Goal: Information Seeking & Learning: Find specific fact

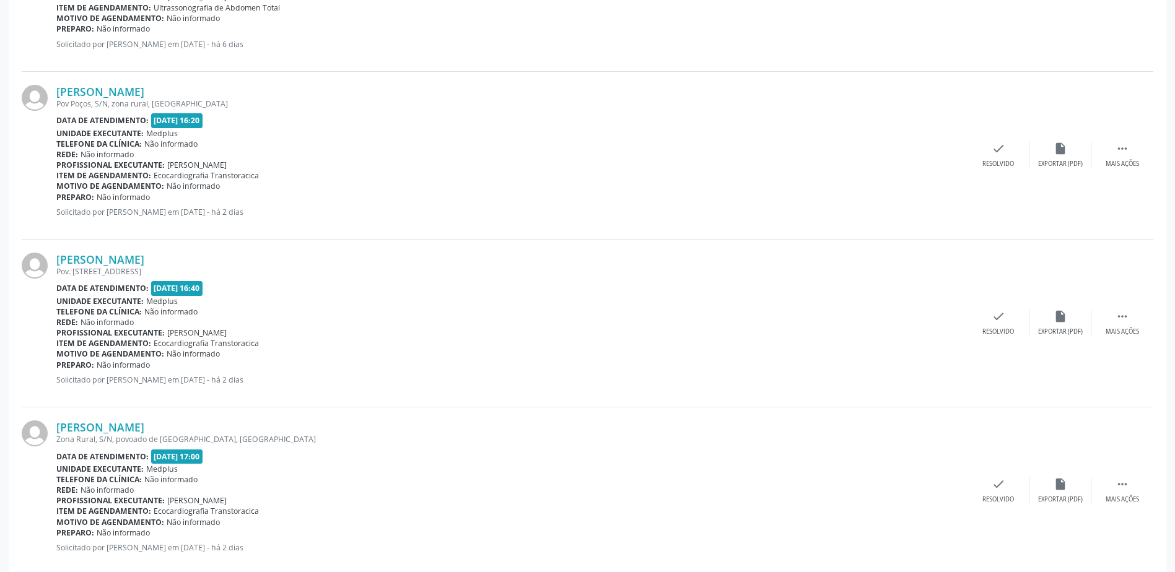
scroll to position [488, 0]
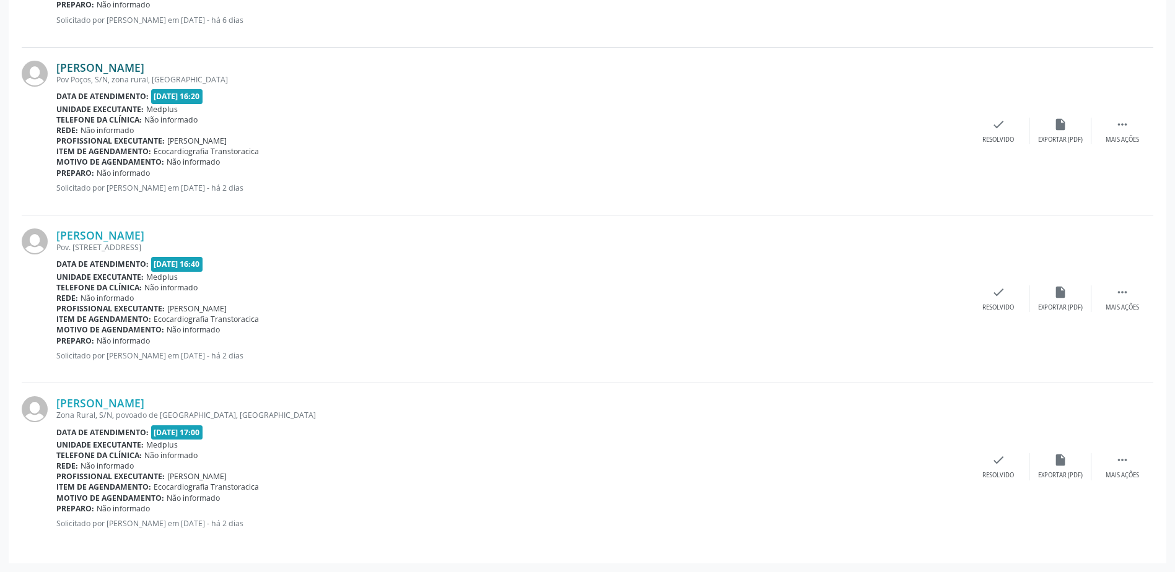
click at [86, 69] on link "[PERSON_NAME]" at bounding box center [100, 68] width 88 height 14
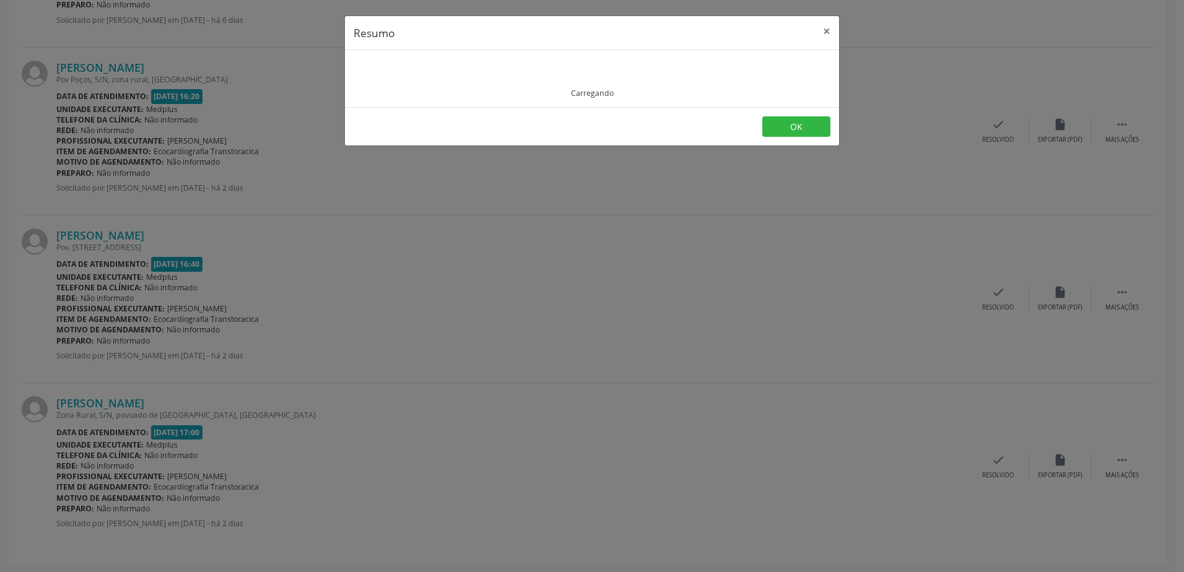
click at [204, 312] on div "Resumo × Carregando OK" at bounding box center [592, 286] width 1184 height 572
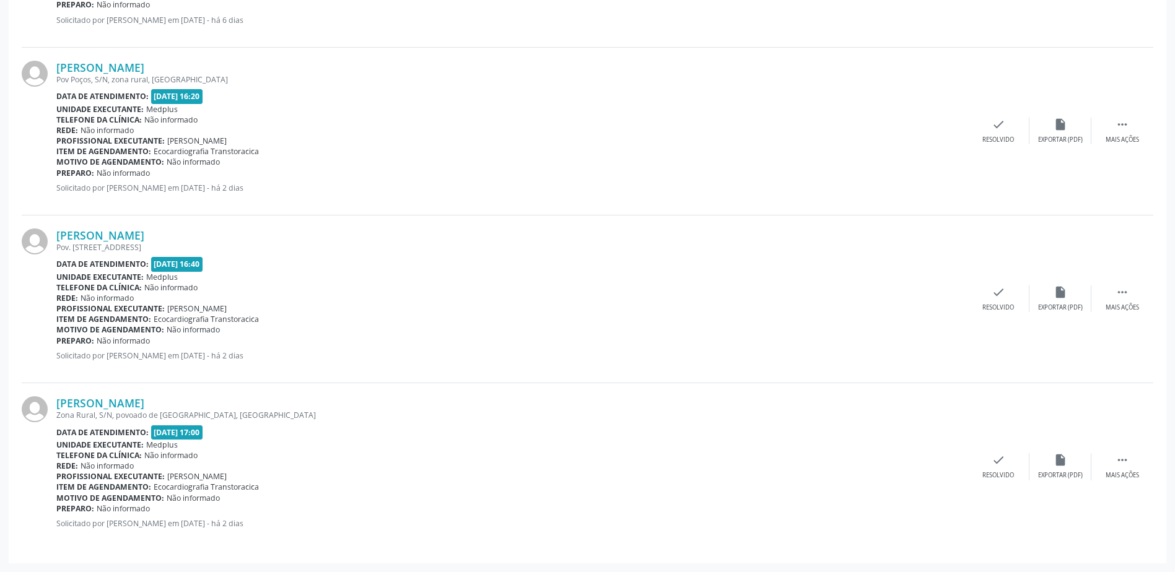
click at [67, 80] on div "Pov Poços, S/N, zona rural, [GEOGRAPHIC_DATA]" at bounding box center [511, 79] width 911 height 11
drag, startPoint x: 133, startPoint y: 416, endPoint x: 160, endPoint y: 418, distance: 26.7
click at [160, 418] on div "Zona Rural, S/N, povoado de [GEOGRAPHIC_DATA], [GEOGRAPHIC_DATA]" at bounding box center [511, 415] width 911 height 11
click at [165, 419] on div "Zona Rural, S/N, povoado de [GEOGRAPHIC_DATA], [GEOGRAPHIC_DATA]" at bounding box center [511, 415] width 911 height 11
drag, startPoint x: 159, startPoint y: 419, endPoint x: 197, endPoint y: 419, distance: 38.4
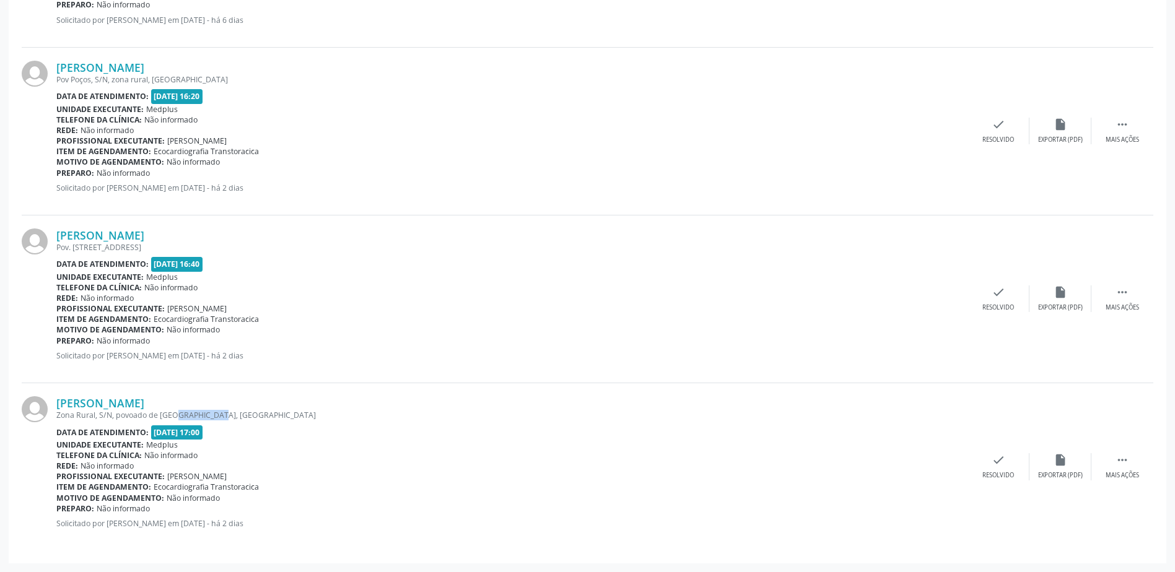
click at [197, 419] on div "Zona Rural, S/N, povoado de [GEOGRAPHIC_DATA], [GEOGRAPHIC_DATA]" at bounding box center [511, 415] width 911 height 11
click at [268, 414] on div "Zona Rural, S/N, povoado de [GEOGRAPHIC_DATA], [GEOGRAPHIC_DATA]" at bounding box center [511, 415] width 911 height 11
click at [140, 65] on link "[PERSON_NAME]" at bounding box center [100, 68] width 88 height 14
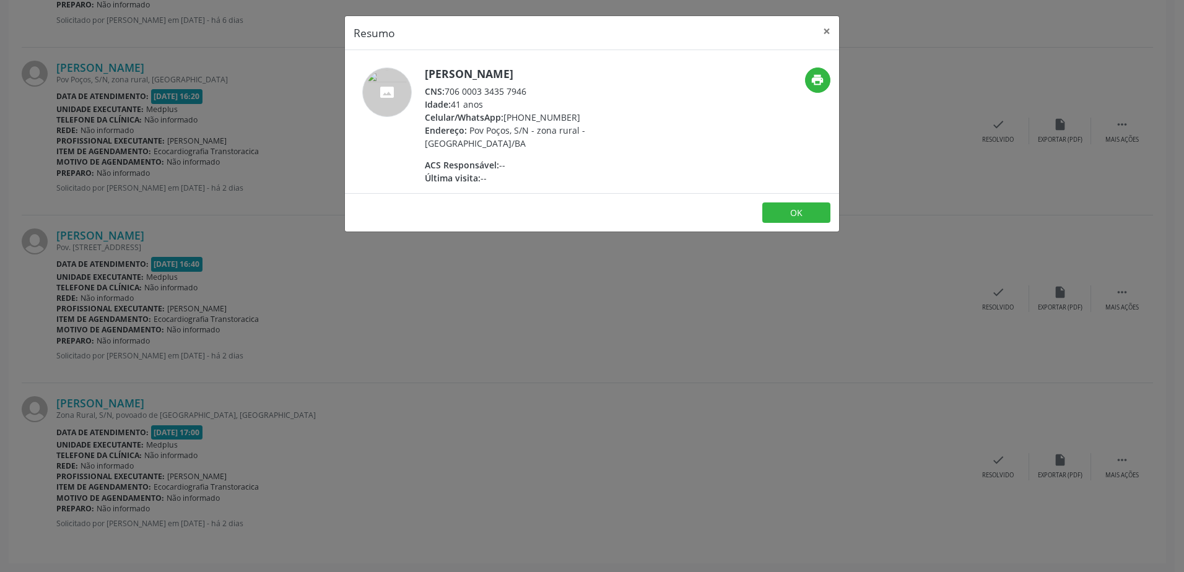
drag, startPoint x: 523, startPoint y: 243, endPoint x: 228, endPoint y: 155, distance: 307.8
click at [499, 226] on div "Resumo × [PERSON_NAME] CNS: 706 0003 3435 7946 Idade: 41 anos Celular/WhatsApp:…" at bounding box center [592, 286] width 1184 height 572
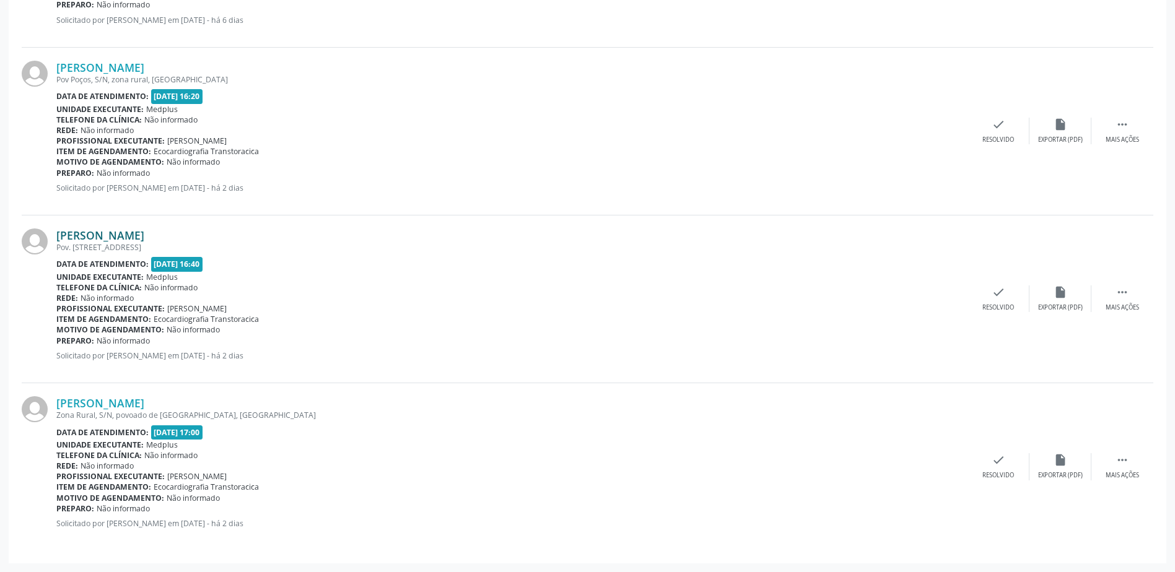
click at [83, 238] on link "[PERSON_NAME]" at bounding box center [100, 236] width 88 height 14
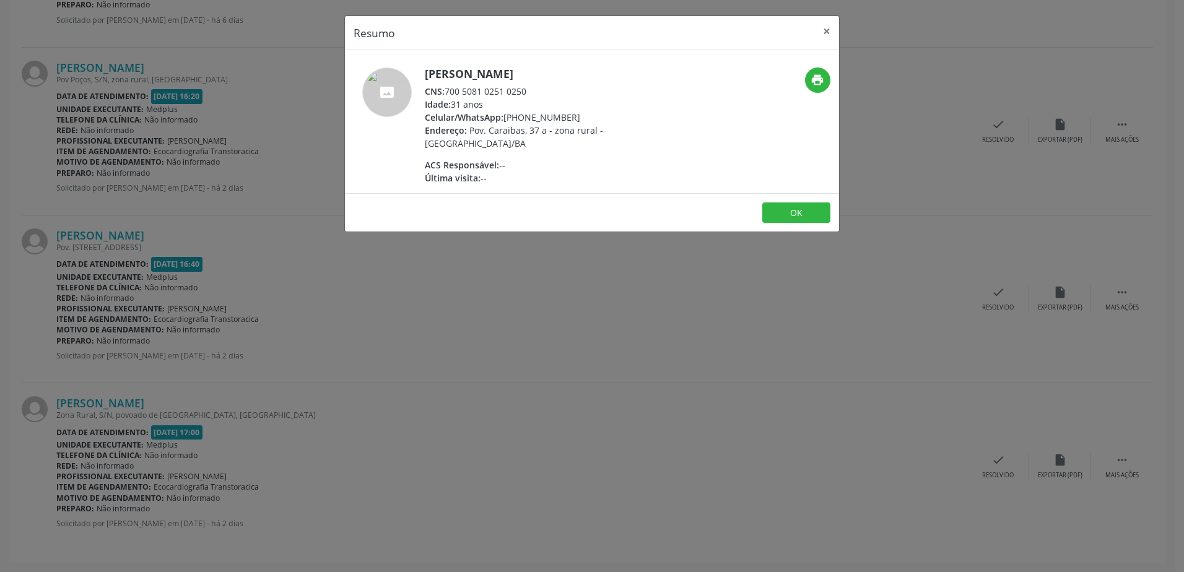
click at [548, 281] on div "Resumo × [PERSON_NAME] CNS: 700 5081 0251 0250 Idade: 31 anos Celular/WhatsApp:…" at bounding box center [592, 286] width 1184 height 572
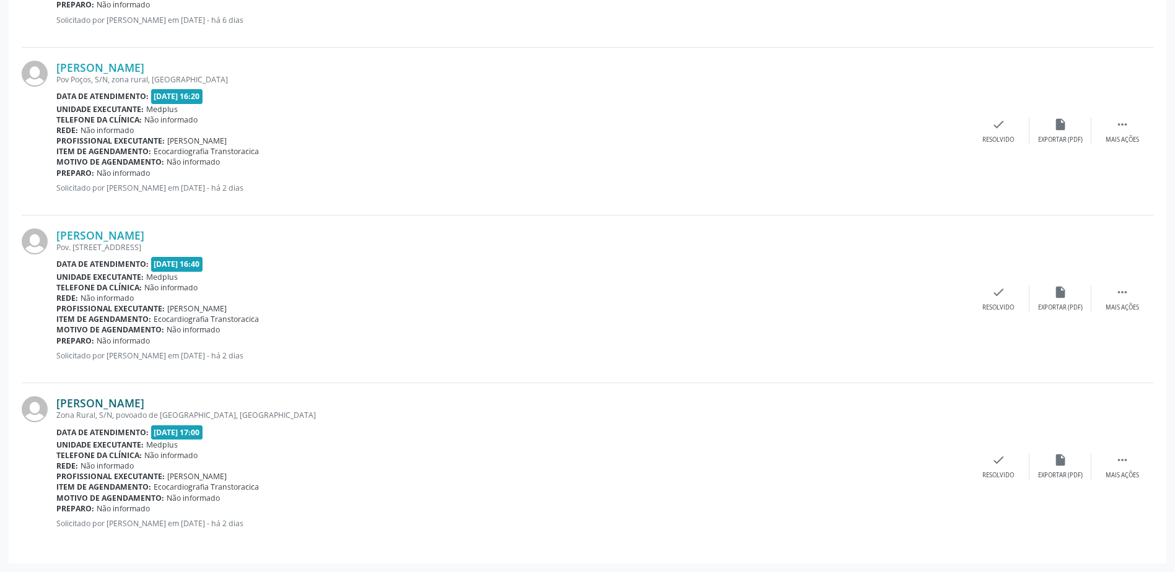
click at [144, 398] on link "[PERSON_NAME]" at bounding box center [100, 403] width 88 height 14
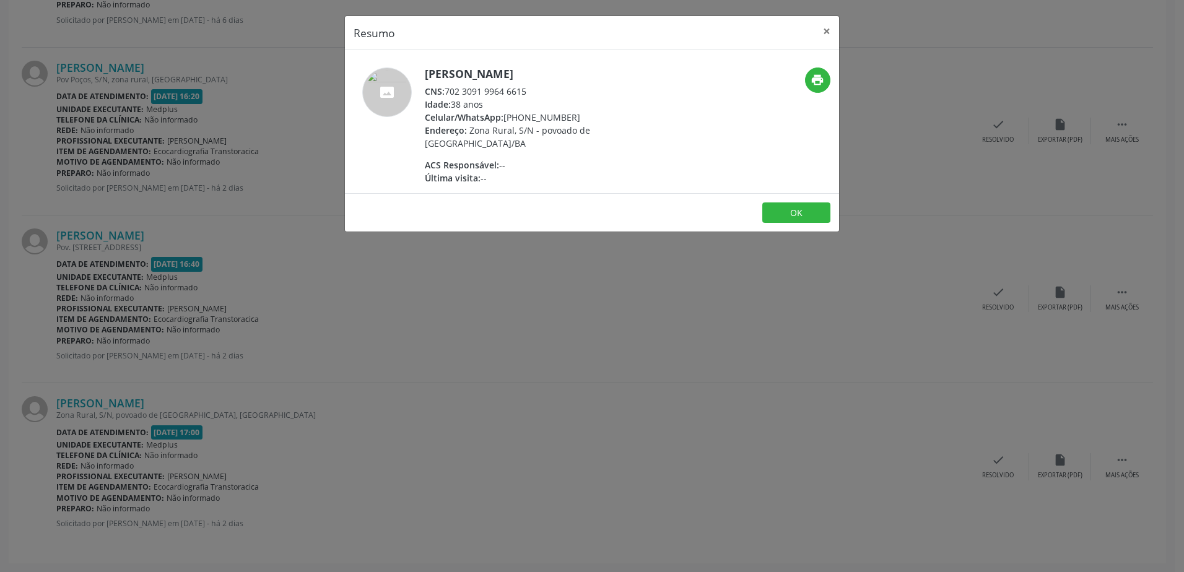
click at [587, 295] on div "Resumo × [PERSON_NAME] CNS: 702 3091 9964 6615 Idade: 38 anos Celular/WhatsApp:…" at bounding box center [592, 286] width 1184 height 572
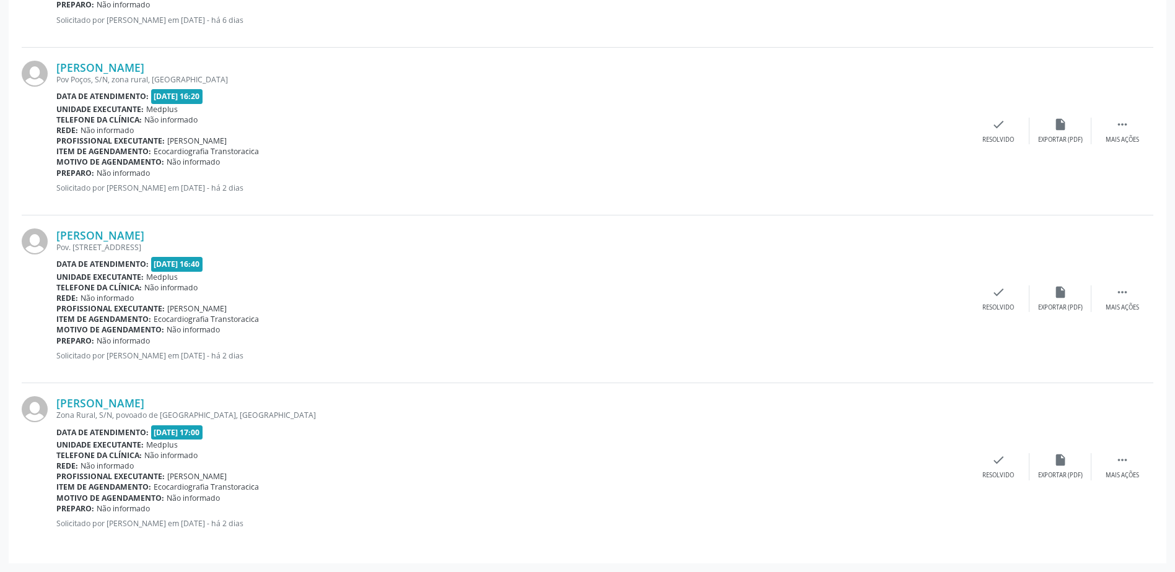
click at [120, 50] on div "[PERSON_NAME] [GEOGRAPHIC_DATA], S/N, zona rural, [GEOGRAPHIC_DATA] Data de ate…" at bounding box center [588, 132] width 1132 height 168
click at [118, 68] on link "[PERSON_NAME]" at bounding box center [100, 68] width 88 height 14
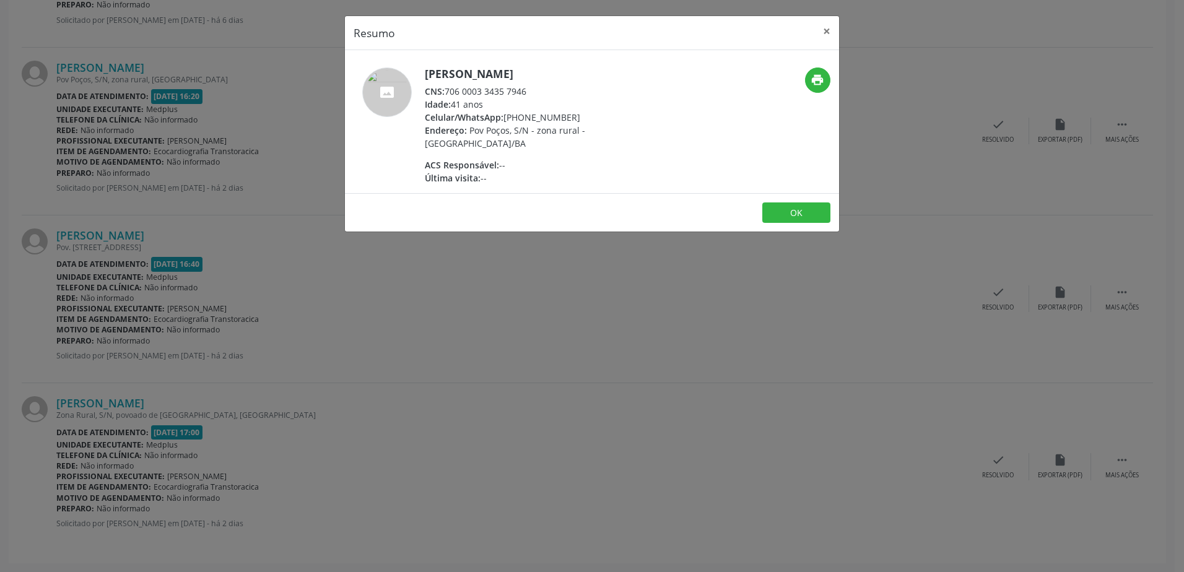
drag, startPoint x: 512, startPoint y: 116, endPoint x: 569, endPoint y: 116, distance: 57.0
click at [569, 116] on div "Celular/WhatsApp: [PHONE_NUMBER]" at bounding box center [545, 117] width 241 height 13
click at [557, 141] on div "[PERSON_NAME] CNS: 706 0003 3435 7946 Idade: 41 anos Celular/WhatsApp: [PHONE_N…" at bounding box center [545, 126] width 241 height 117
drag, startPoint x: 505, startPoint y: 118, endPoint x: 585, endPoint y: 119, distance: 79.3
click at [585, 119] on div "Celular/WhatsApp: [PHONE_NUMBER]" at bounding box center [545, 117] width 241 height 13
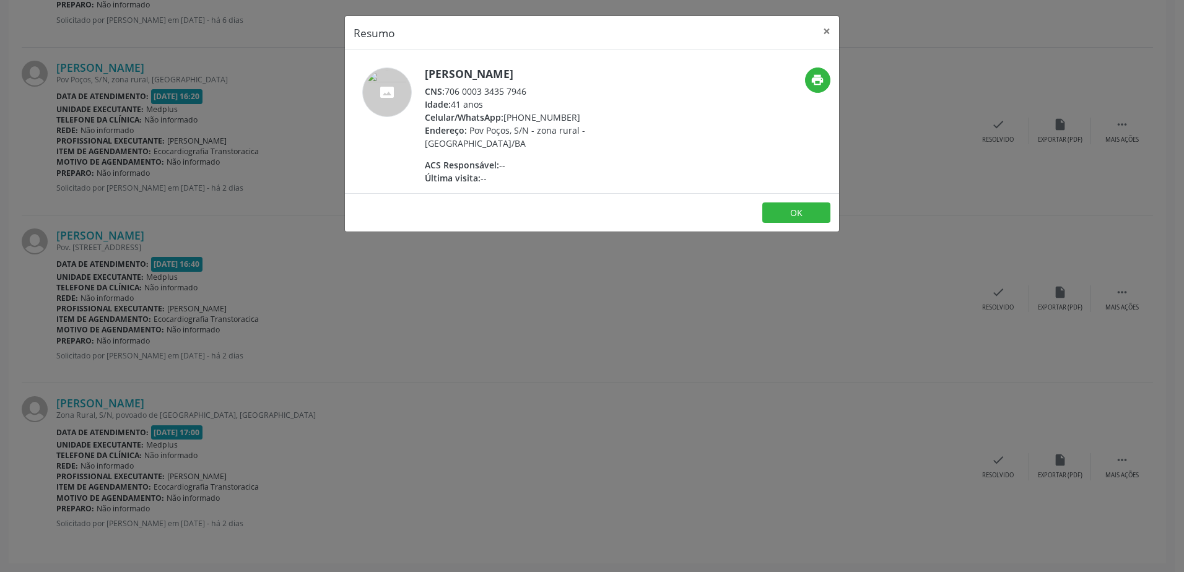
click at [585, 120] on div "Celular/WhatsApp: [PHONE_NUMBER]" at bounding box center [545, 117] width 241 height 13
click at [583, 120] on div "Celular/WhatsApp: [PHONE_NUMBER]" at bounding box center [545, 117] width 241 height 13
click at [528, 286] on div "Resumo × [PERSON_NAME] CNS: 706 0003 3435 7946 Idade: 41 anos Celular/WhatsApp:…" at bounding box center [592, 286] width 1184 height 572
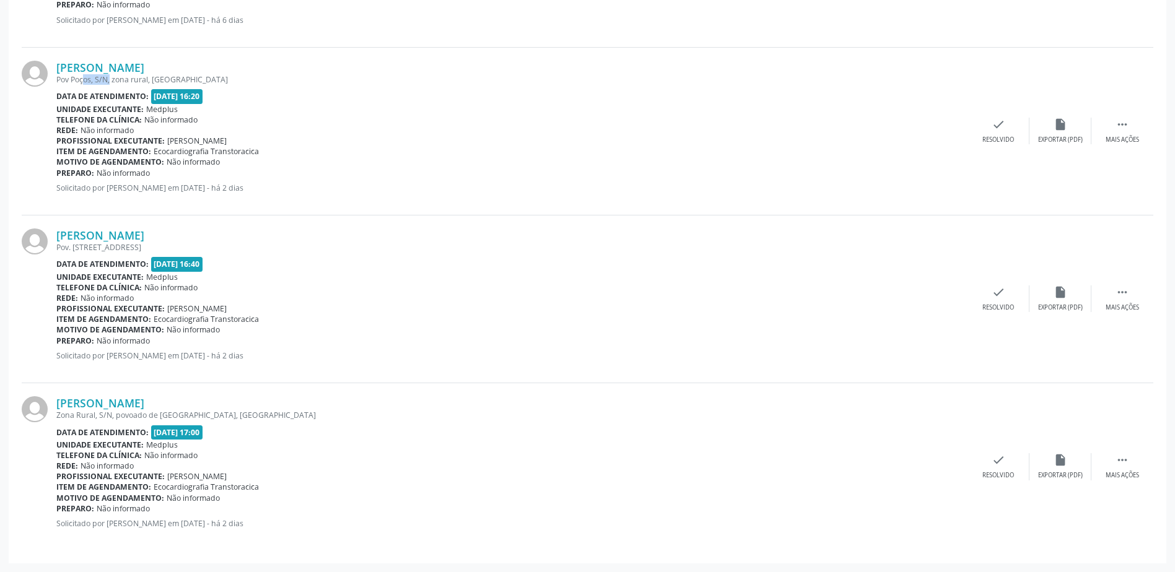
drag, startPoint x: 97, startPoint y: 82, endPoint x: 69, endPoint y: 82, distance: 28.5
click at [69, 82] on div "Pov Poços, S/N, zona rural, [GEOGRAPHIC_DATA]" at bounding box center [511, 79] width 911 height 11
click at [86, 90] on div "Data de atendimento: [DATE] 16:20" at bounding box center [511, 96] width 911 height 14
drag, startPoint x: 156, startPoint y: 417, endPoint x: 212, endPoint y: 423, distance: 56.6
click at [212, 423] on div "[PERSON_NAME] Zona Rural, S/N, povoado de [GEOGRAPHIC_DATA], [GEOGRAPHIC_DATA] …" at bounding box center [511, 466] width 911 height 141
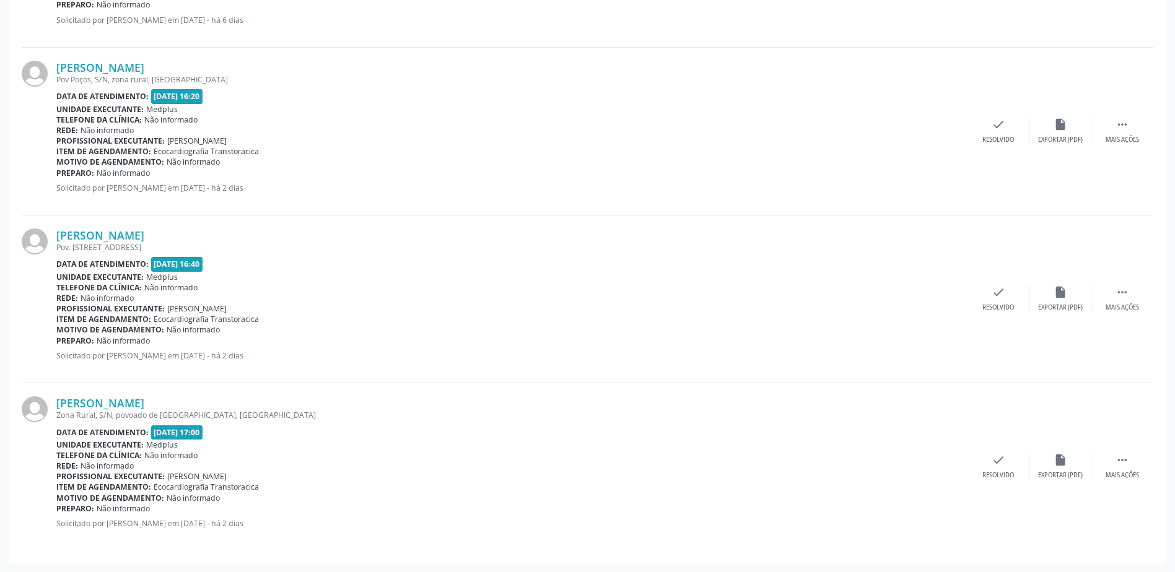
click at [185, 420] on div "Zona Rural, S/N, povoado de [GEOGRAPHIC_DATA], [GEOGRAPHIC_DATA]" at bounding box center [511, 415] width 911 height 11
click at [145, 427] on div "Data de atendimento: [DATE] 17:00" at bounding box center [511, 432] width 911 height 14
click at [203, 429] on span "[DATE] 17:00" at bounding box center [177, 432] width 52 height 14
click at [255, 445] on div "Unidade executante: Medplus" at bounding box center [511, 445] width 911 height 11
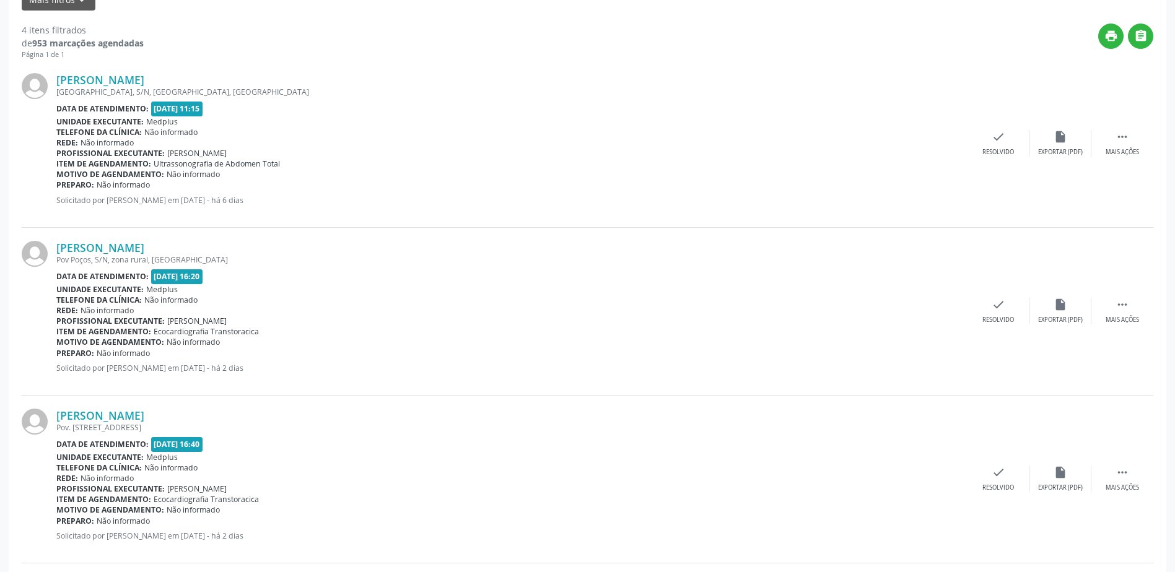
scroll to position [116, 0]
